Goal: Transaction & Acquisition: Purchase product/service

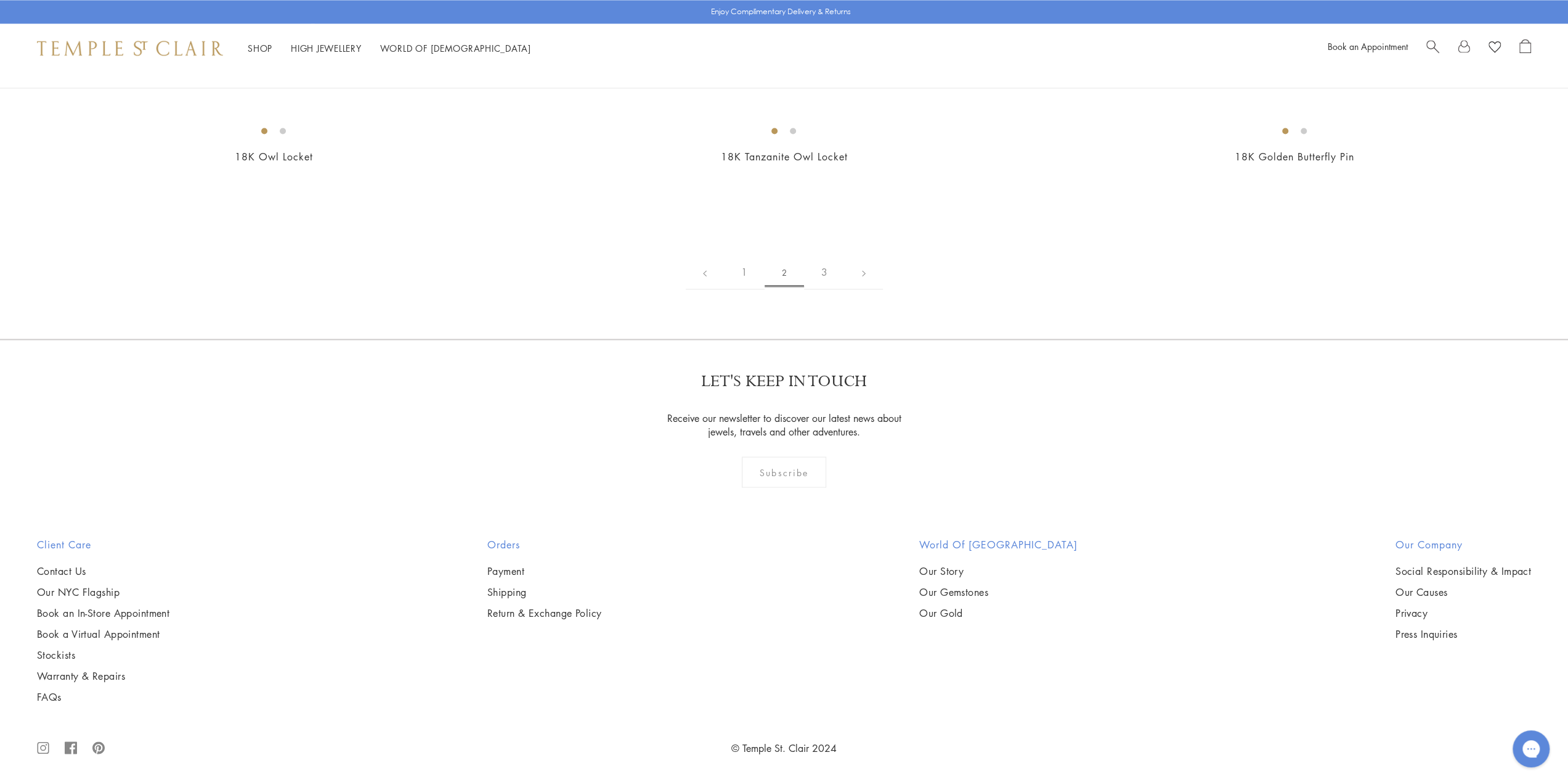
scroll to position [8756, 0]
click at [0, 0] on img at bounding box center [0, 0] width 0 height 0
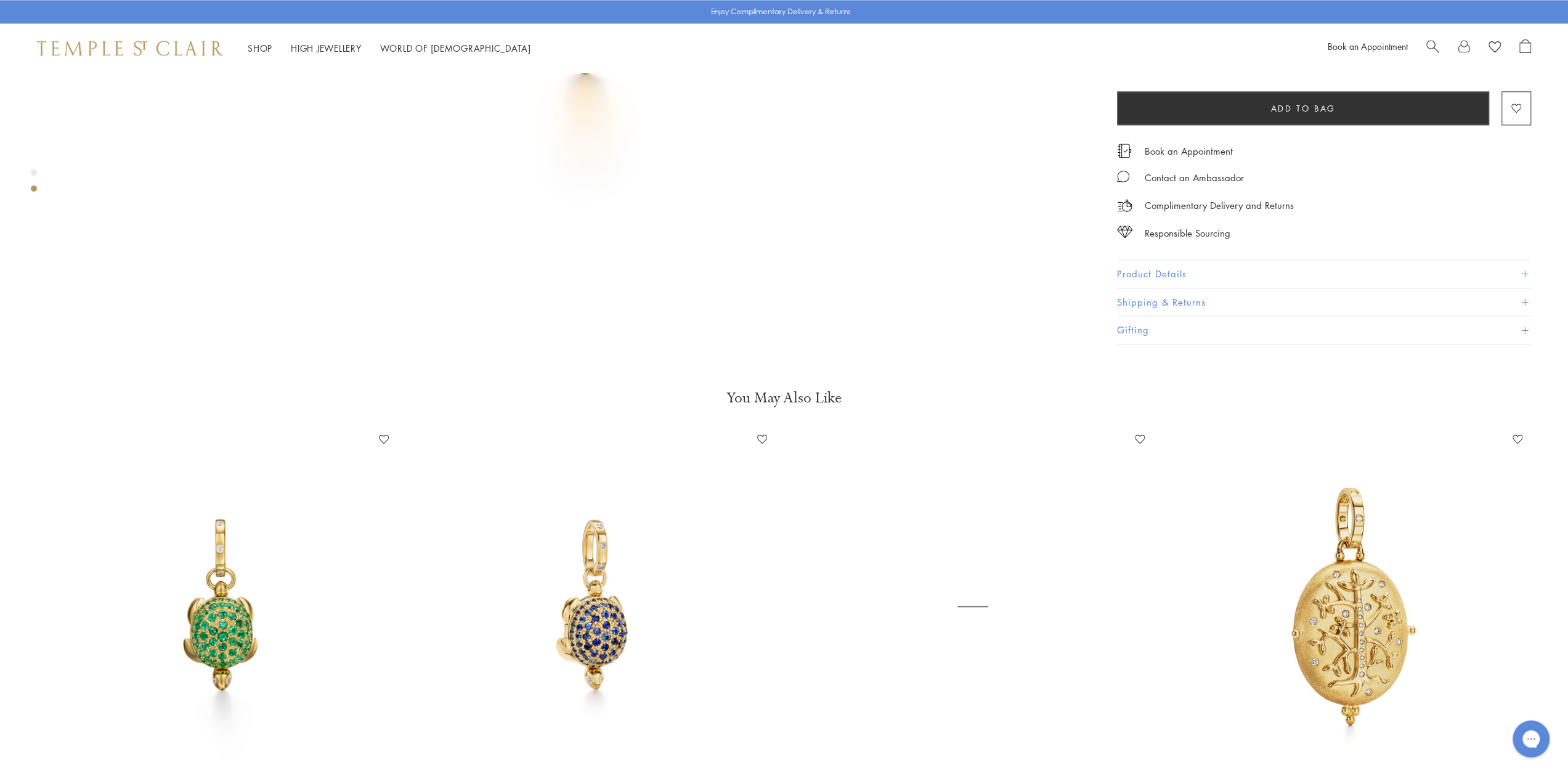
scroll to position [1909, 0]
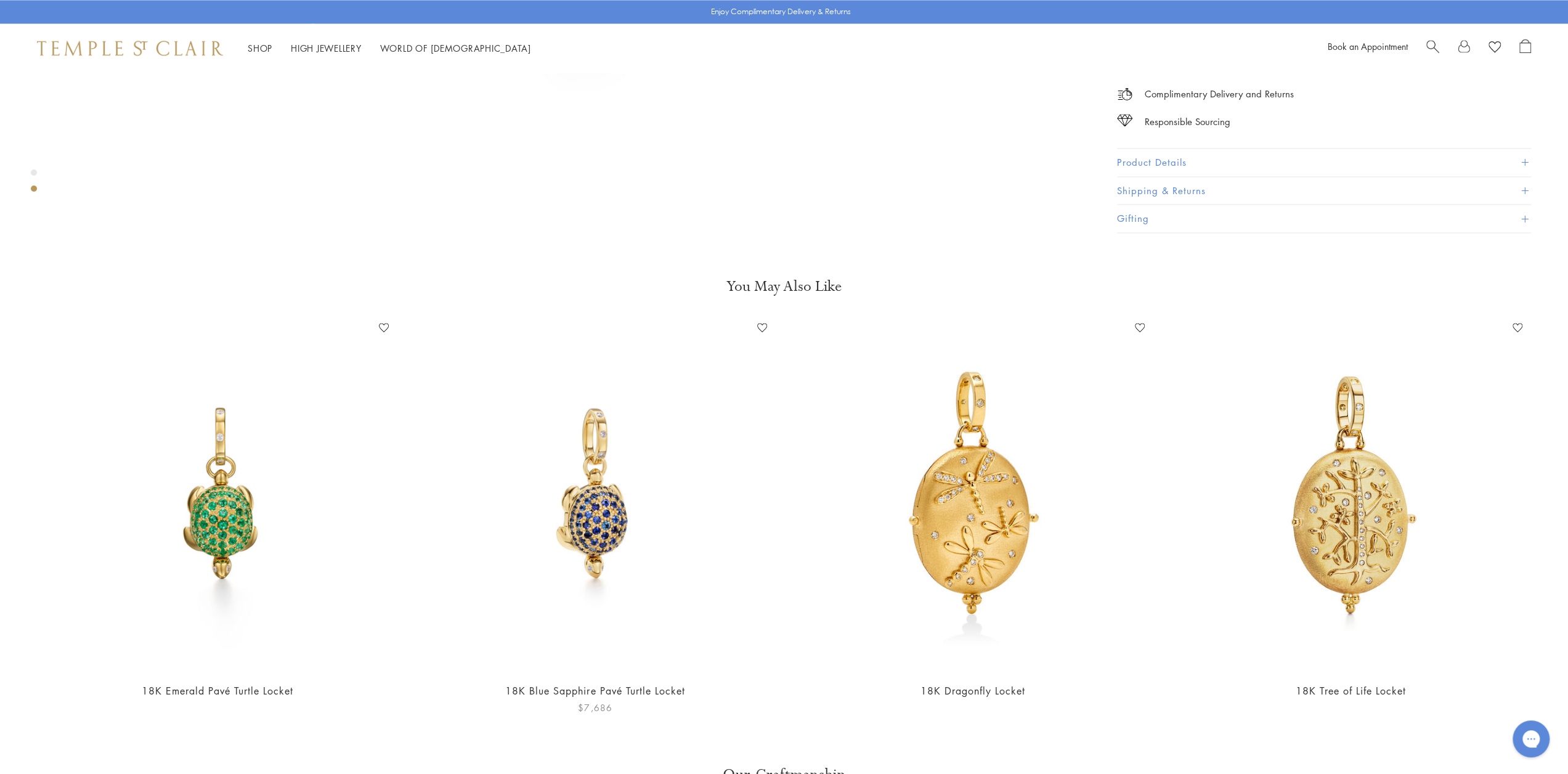
click at [604, 520] on img at bounding box center [595, 494] width 353 height 353
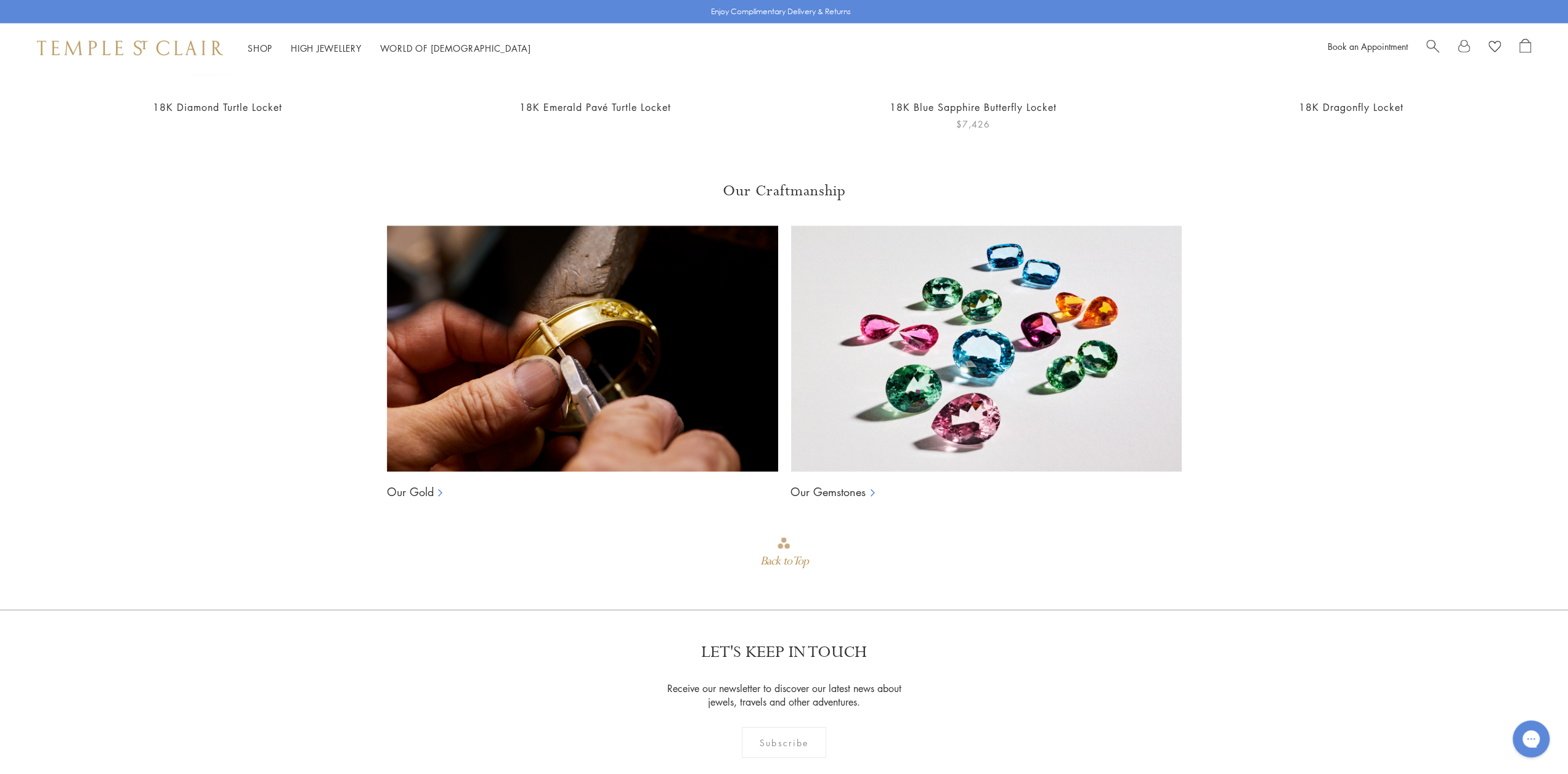
scroll to position [3696, 0]
